Goal: Task Accomplishment & Management: Manage account settings

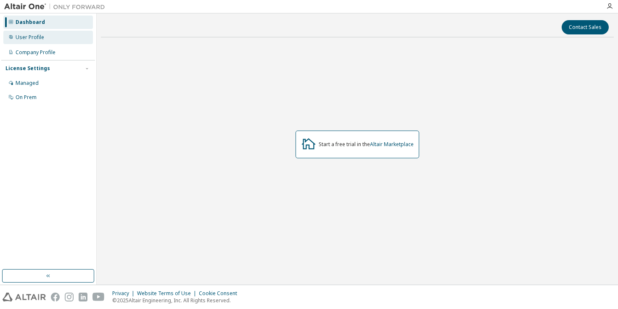
click at [47, 37] on div "User Profile" at bounding box center [48, 37] width 90 height 13
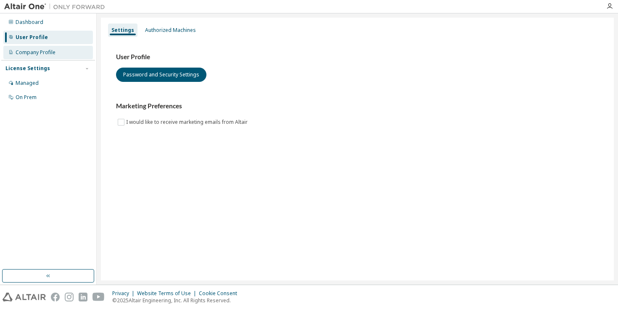
click at [50, 53] on div "Company Profile" at bounding box center [36, 52] width 40 height 7
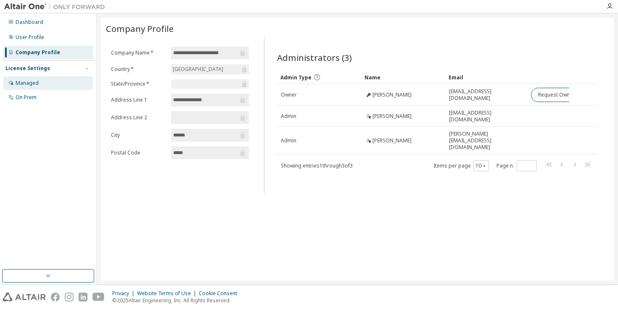
click at [46, 85] on div "Managed" at bounding box center [48, 82] width 90 height 13
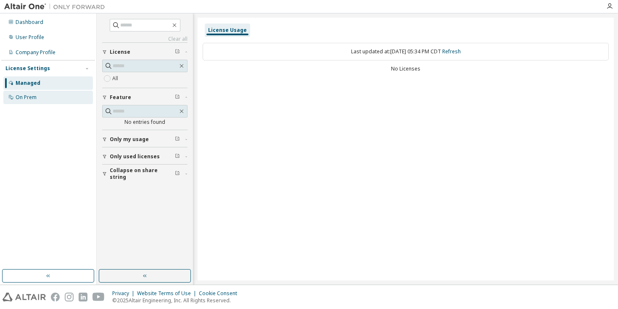
click at [48, 98] on div "On Prem" at bounding box center [48, 97] width 90 height 13
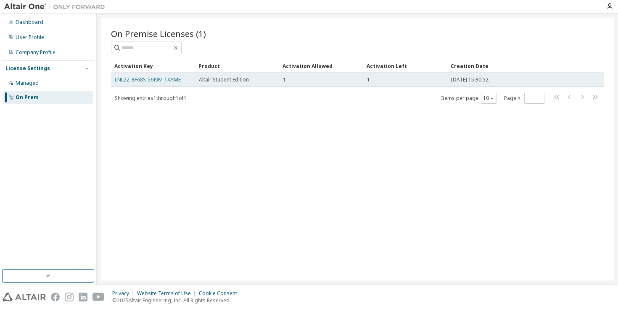
click at [153, 79] on link "LNL2Z-8F68S-56I9M-1XAME" at bounding box center [148, 79] width 66 height 7
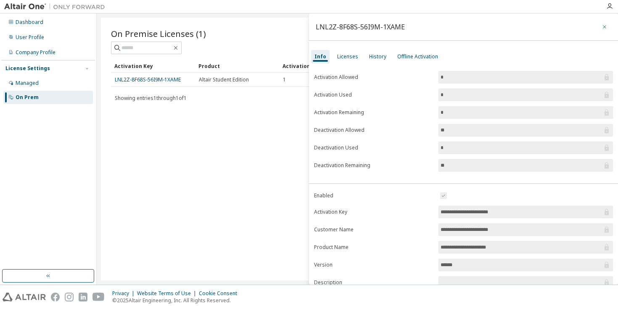
click at [601, 23] on button "button" at bounding box center [604, 26] width 13 height 13
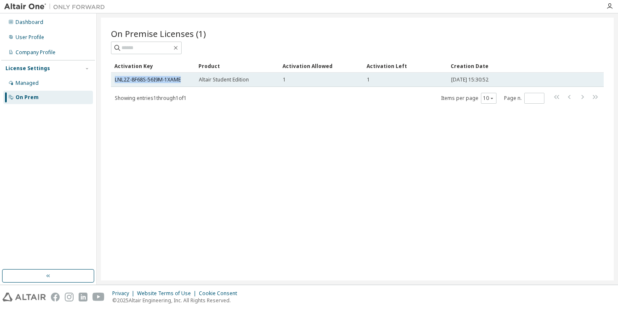
drag, startPoint x: 184, startPoint y: 80, endPoint x: 115, endPoint y: 81, distance: 68.5
click at [115, 81] on div "LNL2Z-8F68S-56I9M-1XAME" at bounding box center [153, 79] width 76 height 7
copy link "LNL2Z-8F68S-56I9M-1XAME"
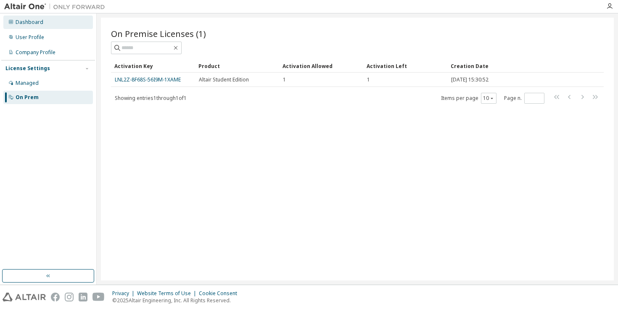
click at [42, 22] on div "Dashboard" at bounding box center [48, 22] width 90 height 13
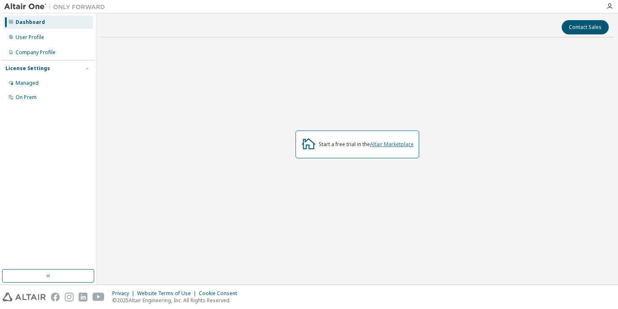
click at [390, 146] on link "Altair Marketplace" at bounding box center [392, 144] width 44 height 7
click at [18, 82] on div "Managed" at bounding box center [27, 83] width 23 height 7
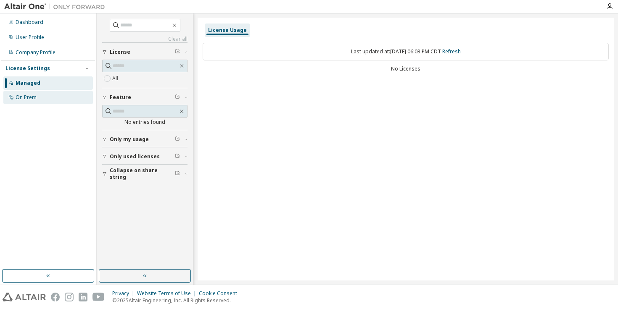
click at [39, 97] on div "On Prem" at bounding box center [48, 97] width 90 height 13
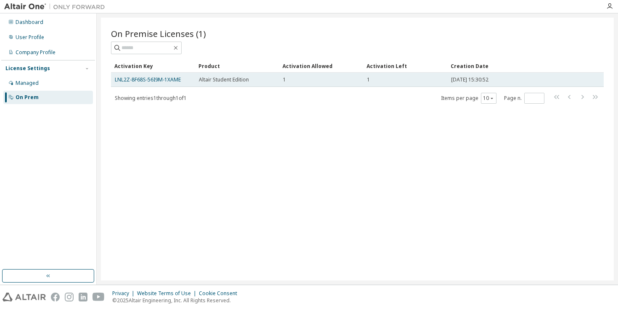
click at [174, 85] on td "LNL2Z-8F68S-56I9M-1XAME" at bounding box center [153, 80] width 84 height 14
click at [174, 79] on link "LNL2Z-8F68S-56I9M-1XAME" at bounding box center [148, 79] width 66 height 7
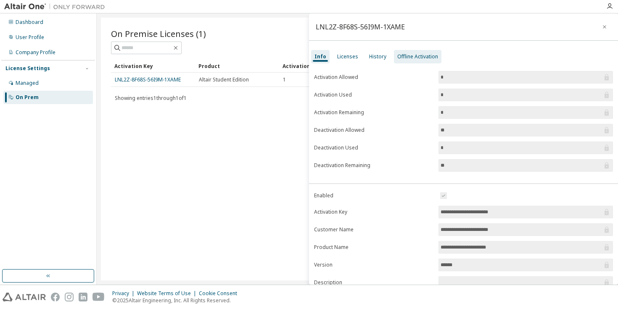
click at [410, 60] on div "Offline Activation" at bounding box center [417, 56] width 41 height 7
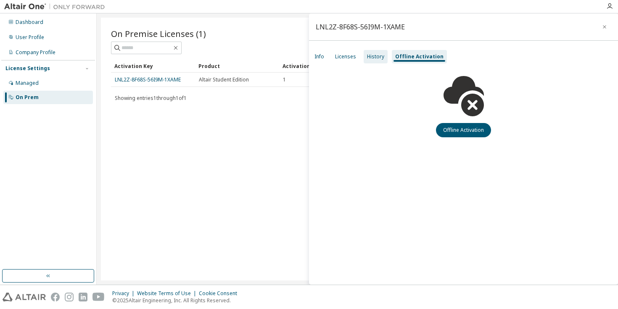
click at [383, 59] on div "History" at bounding box center [376, 56] width 24 height 13
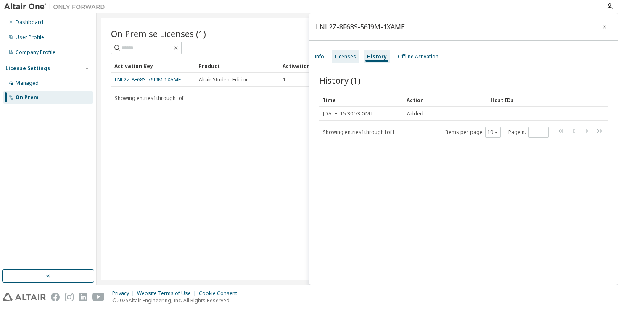
click at [352, 57] on div "Licenses" at bounding box center [345, 56] width 21 height 7
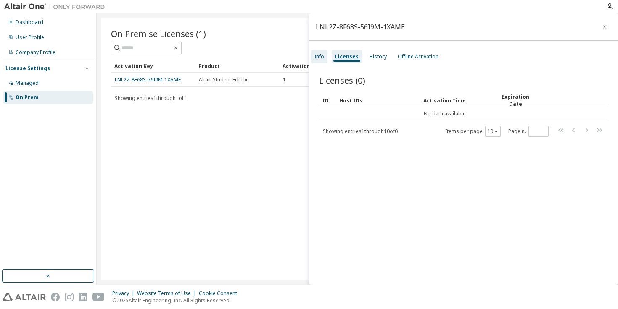
click at [326, 54] on div "Info" at bounding box center [319, 56] width 16 height 13
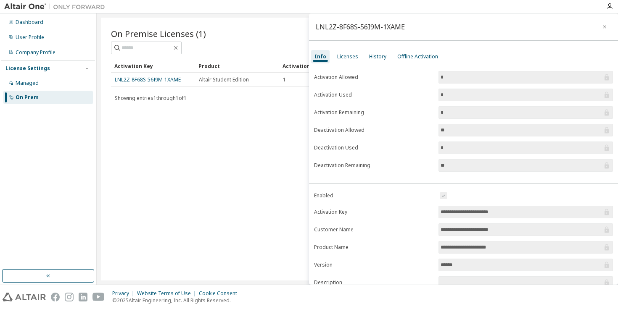
click at [267, 191] on div "On Premise Licenses (1) Clear Load Save Save As Field Operator Value Select fil…" at bounding box center [357, 149] width 513 height 263
click at [347, 56] on div "Licenses" at bounding box center [347, 56] width 21 height 7
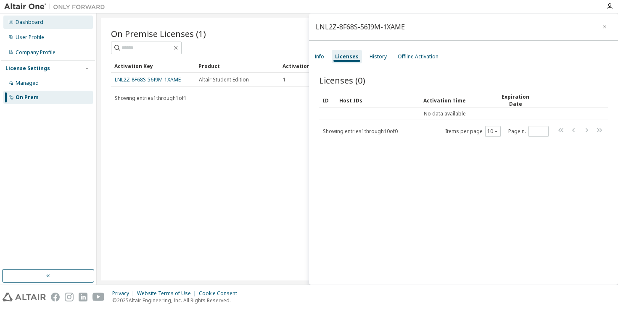
click at [44, 28] on div "Dashboard" at bounding box center [48, 22] width 90 height 13
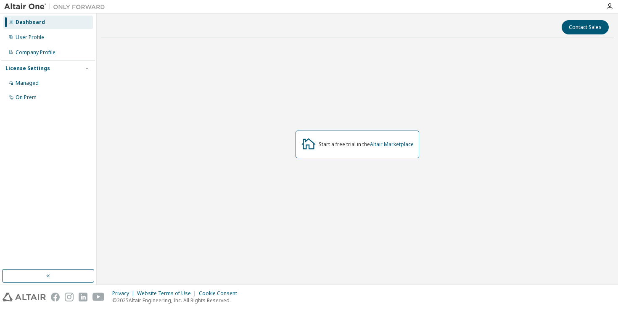
click at [605, 7] on div at bounding box center [609, 6] width 17 height 7
click at [610, 6] on icon "button" at bounding box center [609, 6] width 7 height 7
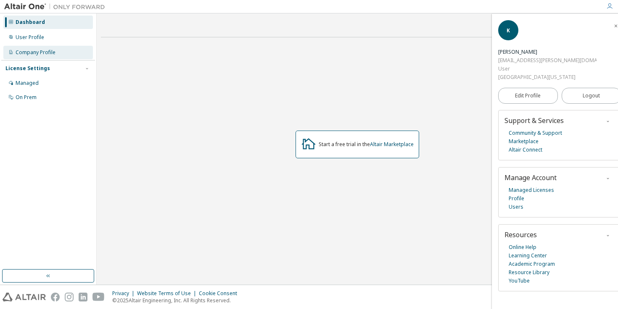
click at [34, 52] on div "Company Profile" at bounding box center [36, 52] width 40 height 7
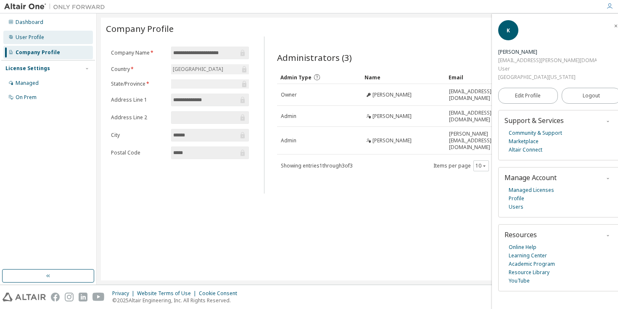
click at [36, 35] on div "User Profile" at bounding box center [30, 37] width 29 height 7
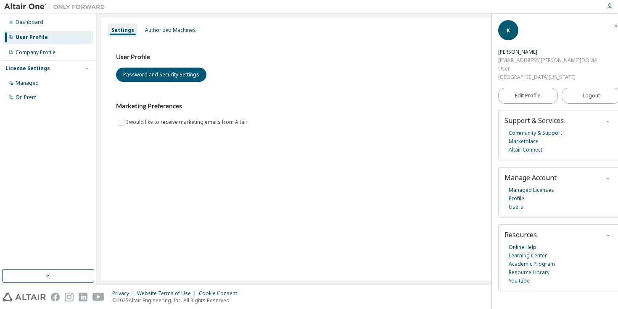
click at [40, 9] on img at bounding box center [56, 7] width 105 height 8
click at [41, 7] on img at bounding box center [56, 7] width 105 height 8
click at [81, 8] on img at bounding box center [56, 7] width 105 height 8
click at [612, 30] on span "button" at bounding box center [616, 25] width 8 height 13
